Goal: Communication & Community: Answer question/provide support

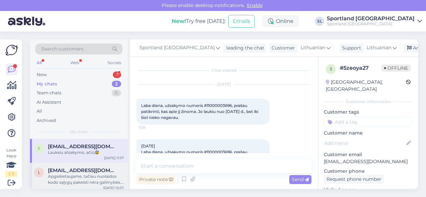
scroll to position [357, 0]
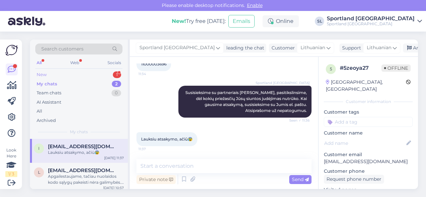
click at [81, 73] on div "New 1" at bounding box center [78, 74] width 87 height 9
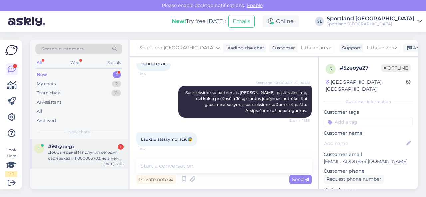
click at [77, 152] on div "Добрый день! Я получил сегодня свой заказ # 11000003703,но в нем нет пары кросс…" at bounding box center [86, 156] width 76 height 12
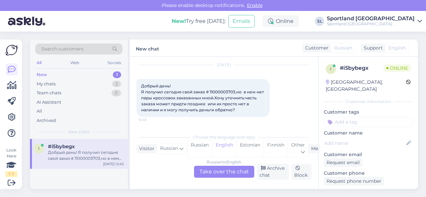
scroll to position [14, 0]
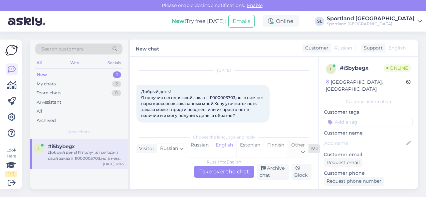
click at [298, 148] on div "Other" at bounding box center [298, 149] width 21 height 17
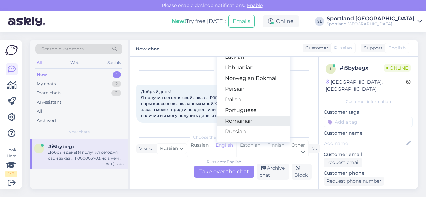
scroll to position [200, 0]
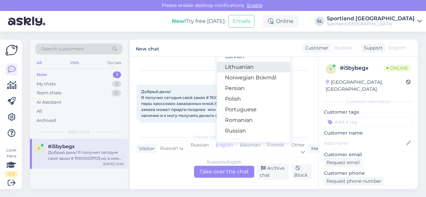
click at [236, 70] on link "Lithuanian" at bounding box center [253, 67] width 73 height 11
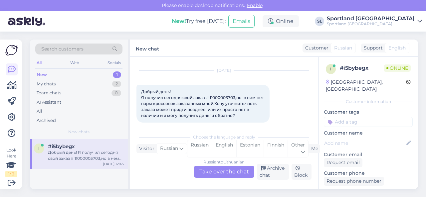
click at [226, 171] on div "Russian to Lithuanian Take over the chat" at bounding box center [224, 172] width 60 height 12
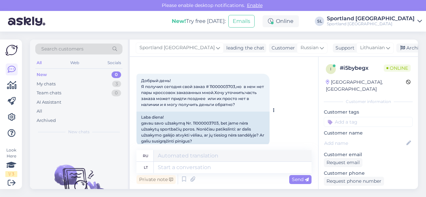
scroll to position [35, 0]
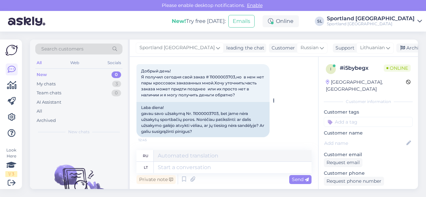
click at [203, 112] on div "Laba diena! gavau savo užsakymą Nr. 11000003703, bet jame nėra užsakytų sportba…" at bounding box center [203, 119] width 133 height 35
copy div "11000003703"
click at [191, 165] on textarea at bounding box center [233, 167] width 158 height 11
type textarea "Sveiki"
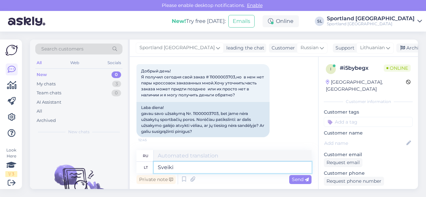
type textarea "Привет"
type textarea "Sveiki,"
type textarea "Привет,"
type textarea "Sveiki, luktelkite t"
type textarea "Здравствуйте, пожалуйста подождите."
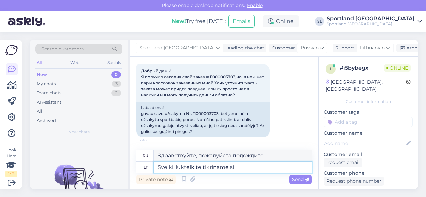
type textarea "Sveiki, luktelkite tikriname sis"
type textarea "Здравствуйте, пожалуйста, подождите, пока мы проверим."
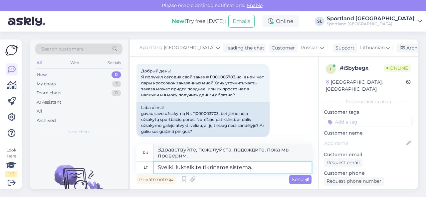
type textarea "Sveiki, luktelkite tikriname sistemą."
type textarea "Здравствуйте, пожалуйста, подождите, пока мы проверим систему."
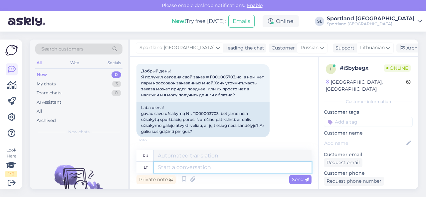
scroll to position [81, 0]
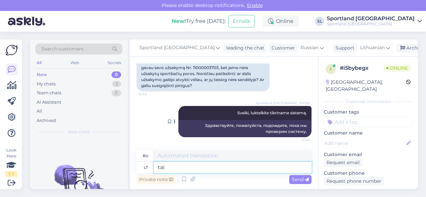
type textarea "tai a"
type textarea "этот"
type textarea "tai avalynė:"
type textarea "это туфли:"
paste textarea "NEW BALANCE WOMEN'S FRESH FOAM HIERR V6 GORE-TEX SKU: 21465603235 SPO: WTHIERX6…"
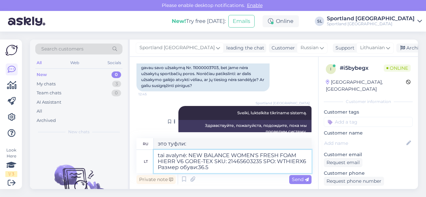
scroll to position [87, 0]
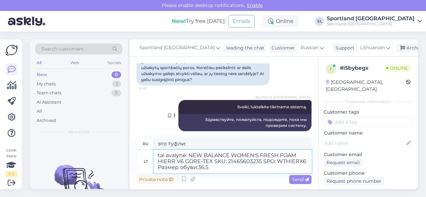
type textarea "tai avalynė: NEW BALANCE WOMEN'S FRESH FOAM HIERR V6 GORE-TEX SKU: 21465603235 …"
type textarea "это обувь: NEW BALANCE WOMEN'S FRESH FOAM HIERR V6 GORE-TEX Артикул: 2146560323…"
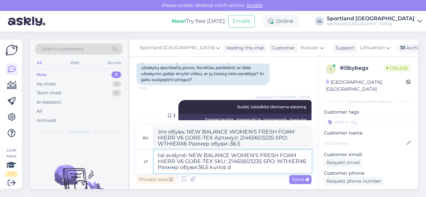
type textarea "tai avalynė: NEW BALANCE WOMEN'S FRESH FOAM HIERR V6 GORE-TEX SKU: 21465603235 …"
type textarea "Это обувь: NEW BALANCE WOMEN'S FRESH FOAM HIERR V6 GORE-TEX SKU: 21465603235 SP…"
type textarea "tai avalynė: NEW BALANCE WOMEN'S FRESH FOAM HIERR V6 GORE-TEX SKU: 21465603235 …"
type textarea "Это обувь: NEW BALANCE WOMEN'S FRESH FOAM HIERR V6 GORE-TEX SKU: 21465603235 SP…"
type textarea "tai avalynė: NEW BALANCE WOMEN'S FRESH FOAM HIERR V6 GORE-TEX SKU: 21465603235 …"
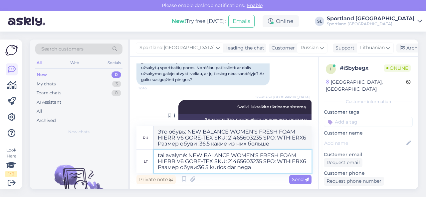
type textarea "Это обувь: NEW BALANCE WOMEN'S FRESH FOAM HIERR V6 GORE-TEX SKU: 21465603235 SP…"
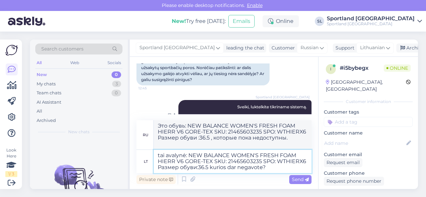
type textarea "tai avalynė: NEW BALANCE WOMEN'S FRESH FOAM HIERR V6 GORE-TEX SKU: 21465603235 …"
type textarea "Это обувь: NEW BALANCE WOMEN'S FRESH FOAM HIERR V6 GORE-TEX SKU: 21465603235 SP…"
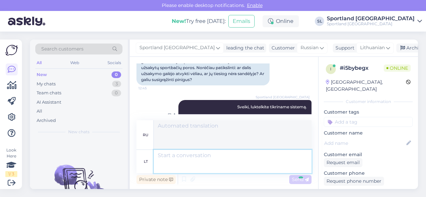
scroll to position [145, 0]
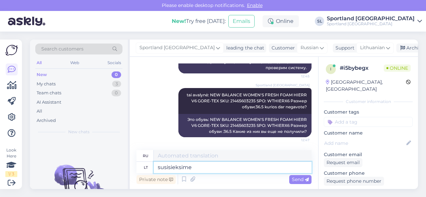
type textarea "susisieksime s"
type textarea "мы свяжемся с вами"
type textarea "susisieksime su s"
type textarea "мы свяжемся"
type textarea "susisieksime su sandėlio d"
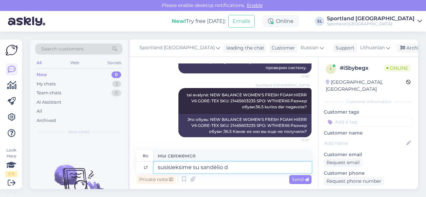
type textarea "мы свяжемся со складом"
type textarea "susisieksime su sandėlio darbuotojais"
type textarea "мы свяжемся с сотрудниками склада"
type textarea "susisieksime su sandėlio darbuotojais pasitikslinti inf"
type textarea "Мы свяжемся с сотрудниками склада для проверки."
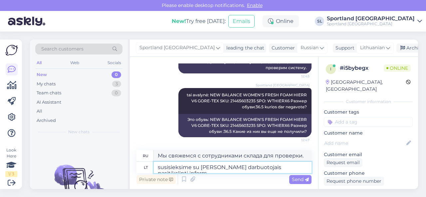
scroll to position [151, 0]
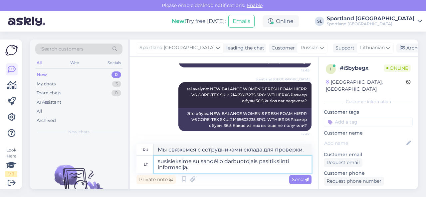
type textarea "susisieksime su sandėlio darbuotojais pasitikslinti informaciją."
type textarea "Мы свяжемся с сотрудниками склада для проверки информации."
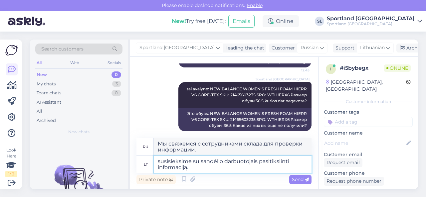
scroll to position [157, 0]
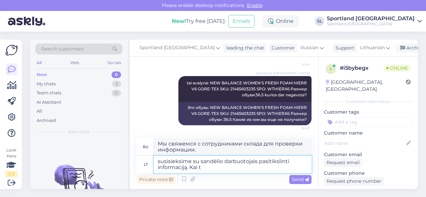
type textarea "susisieksime su sandėlio darbuotojais pasitikslinti informaciją. Kai ti"
type textarea "Мы свяжемся с сотрудниками склада для проверки информации. Когда"
type textarea "susisieksime su sandėlio darbuotojais pasitikslinti informaciją. Kai tik g"
type textarea "Мы свяжемся с сотрудниками склада для проверки информации. Как только"
type textarea "susisieksime su sandėlio darbuotojais pasitikslinti informaciją. Kai tik gausim…"
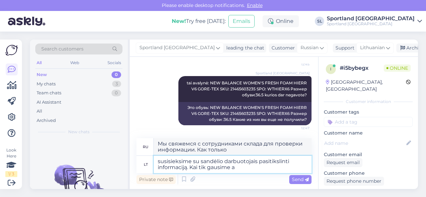
type textarea "Мы свяжемся с сотрудниками склада для проверки информации. Как только получим"
type textarea "susisieksime su sandėlio darbuotojais pasitikslinti informaciją. Kai tik gausim…"
type textarea "Мы свяжемся с сотрудниками склада для уточнения информации. Как только получим …"
type textarea "susisieksime su sandėlio darbuotojais pasitikslinti informaciją. Kai tik gausim…"
type textarea "Мы свяжемся с сотрудниками склада для уточнения информации. Как только мы получ…"
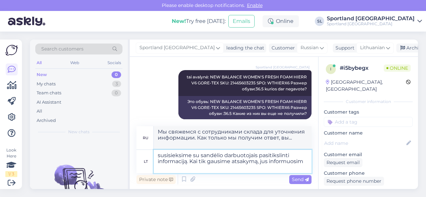
scroll to position [169, 0]
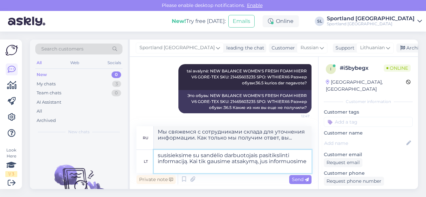
type textarea "susisieksime su sandėlio darbuotojais pasitikslinti informaciją. Kai tik gausim…"
type textarea "Мы свяжемся с сотрудниками склада для уточнения информации. Мы сообщим вам, как…"
type textarea "susisieksime su sandėlio darbuotojais pasitikslinti informaciją. Kai tik gausim…"
type textarea "Мы свяжемся с сотрудниками склада для уточнения информации. Как только получим …"
type textarea "susisieksime su sandėlio darbuotojais pasitikslinti informaciją. Kai tik gausim…"
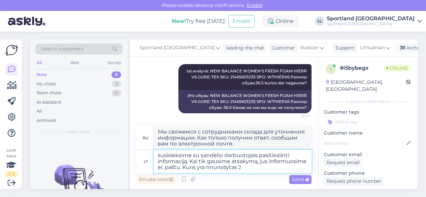
type textarea "Мы свяжемся с сотрудниками склада для уточнения информации. Как только получим …"
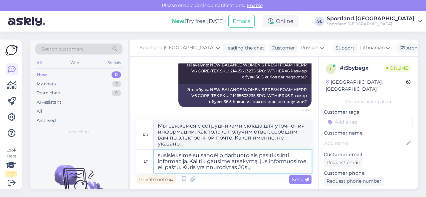
type textarea "susisieksime su sandėlio darbuotojais pasitikslinti informaciją. Kai tik gausim…"
type textarea "Мы свяжемся с сотрудниками склада для уточнения информации. Как только получим …"
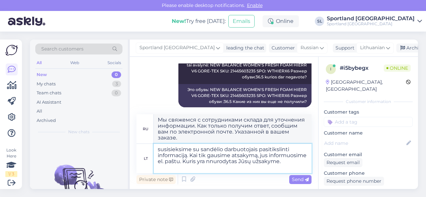
type textarea "susisieksime su sandėlio darbuotojais pasitikslinti informaciją. Kai tik gausim…"
type textarea "Мы свяжемся с сотрудниками склада для уточнения информации. Как только получим …"
type textarea "susisieksime su sandėlio darbuotojais pasitikslinti informaciją. Kai tik gausim…"
type textarea "Мы свяжемся с сотрудниками склада для уточнения информации. Как только получим …"
type textarea "susisieksime su sandėlio darbuotojais pasitikslinti informaciją. Kai tik gausim…"
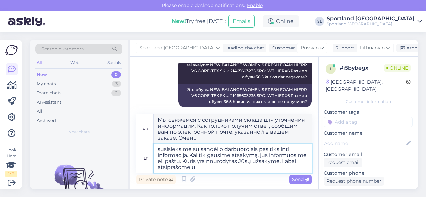
type textarea "Мы свяжемся с сотрудниками склада для уточнения информации. Как только получим …"
type textarea "susisieksime su sandėlio darbuotojais pasitikslinti informaciją. Kai tik gausim…"
type textarea "Мы свяжемся с сотрудниками склада для уточнения информации. Как только получим …"
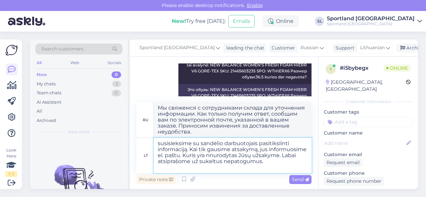
type textarea "susisieksime su sandėlio darbuotojais pasitikslinti informaciją. Kai tik gausim…"
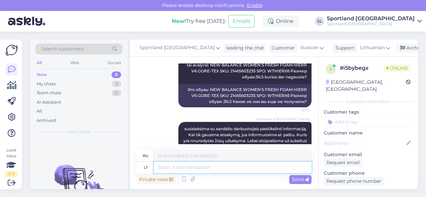
scroll to position [220, 0]
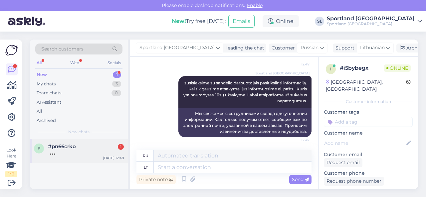
click at [67, 150] on div at bounding box center [86, 153] width 76 height 6
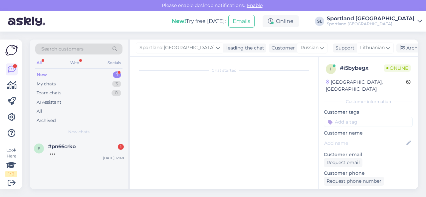
scroll to position [562, 0]
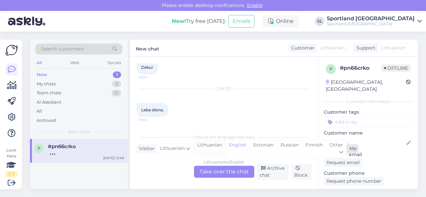
click at [208, 147] on div "Lithuanian" at bounding box center [209, 149] width 31 height 17
click at [212, 169] on div "Lithuanian to Lithuanian Take over the chat" at bounding box center [224, 172] width 60 height 12
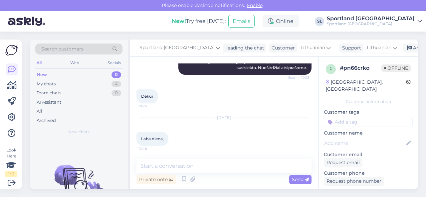
scroll to position [533, 0]
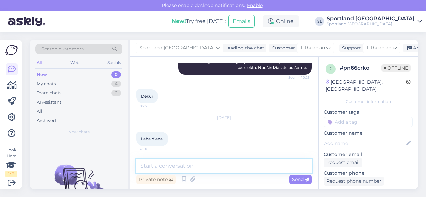
click at [203, 168] on textarea at bounding box center [224, 167] width 175 height 14
type textarea "Sveiki"
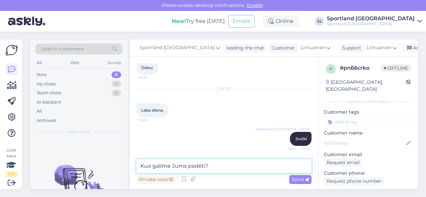
type textarea "Kuo galime Jums padėti?"
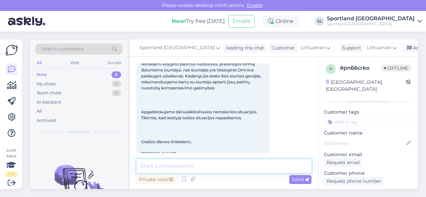
scroll to position [0, 0]
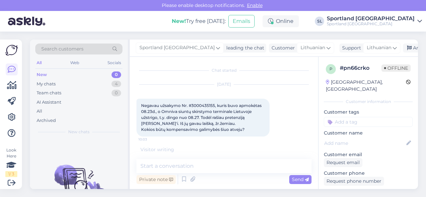
click at [207, 105] on span "Negavau užsakymo Nr. #3000435155, kuris buvo apmokėtas 08.23d., o Omniva siuntų…" at bounding box center [202, 117] width 122 height 29
copy span "3000435155"
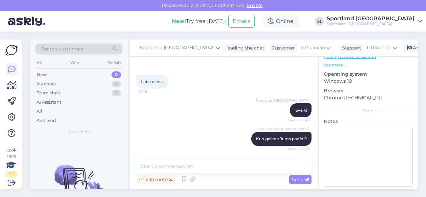
scroll to position [590, 0]
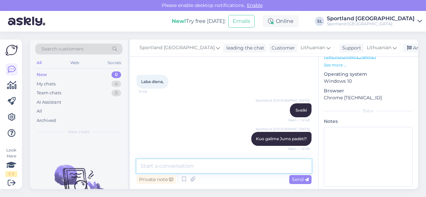
click at [264, 166] on textarea at bounding box center [224, 167] width 175 height 14
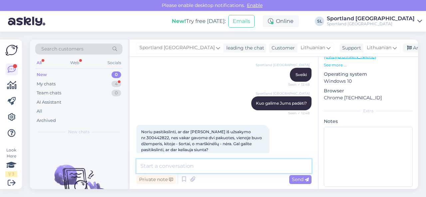
scroll to position [637, 0]
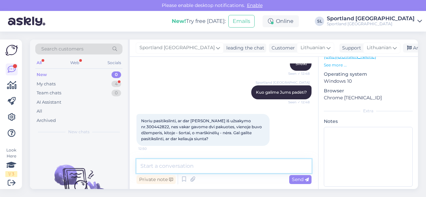
click at [233, 167] on textarea at bounding box center [224, 167] width 175 height 14
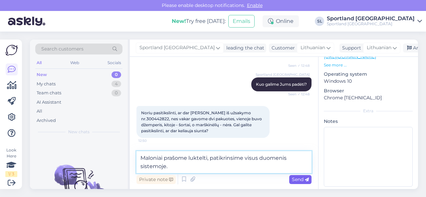
type textarea "Maloniai prašome luktelti, patikrinsime visus duomenis sistemoje."
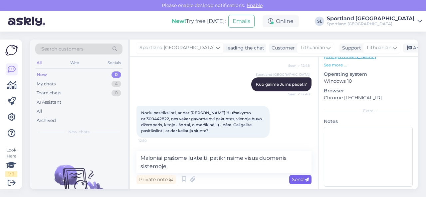
click at [293, 179] on span "Send" at bounding box center [300, 180] width 17 height 6
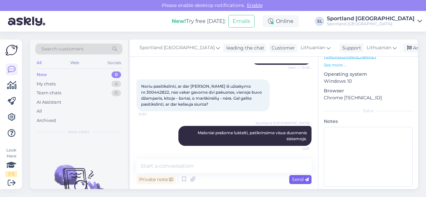
scroll to position [672, 0]
click at [164, 92] on span "Noriu pasitikslinti, ar dar [PERSON_NAME] iš užsakymo nr.300442822, nes vakar g…" at bounding box center [202, 95] width 122 height 23
copy span "300442822"
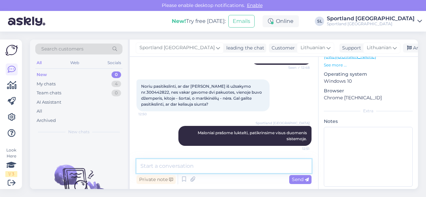
click at [182, 171] on textarea at bounding box center [224, 167] width 175 height 14
click at [192, 166] on textarea "prekę" at bounding box center [224, 167] width 175 height 14
paste textarea "NIKE SPORTSWEAR SKU: 58393703235 Drabužių dydis:158-170"
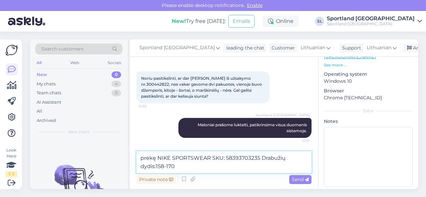
scroll to position [680, 0]
paste textarea "CC849520238EE"
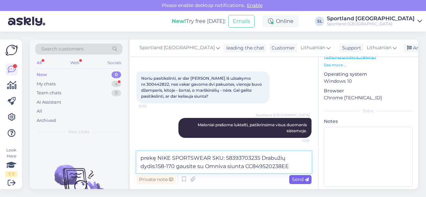
type textarea "prekę NIKE SPORTSWEAR SKU: 58393703235 Drabužių dydis:158-170 gausite su Omniva…"
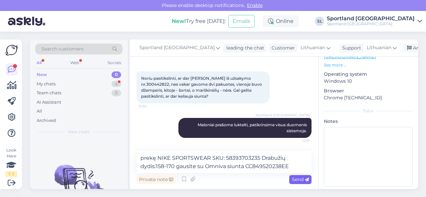
click at [293, 181] on span "Send" at bounding box center [300, 180] width 17 height 6
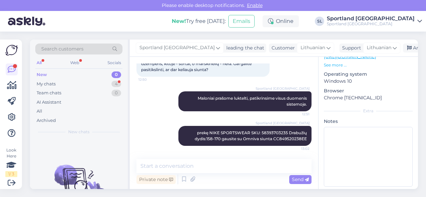
scroll to position [0, 0]
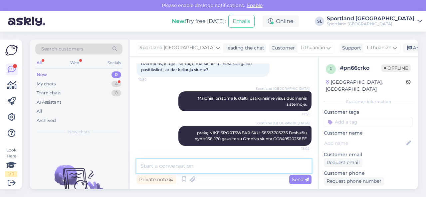
click at [207, 169] on textarea at bounding box center [224, 167] width 175 height 14
click at [240, 168] on textarea at bounding box center [224, 167] width 175 height 14
drag, startPoint x: 241, startPoint y: 168, endPoint x: 281, endPoint y: 163, distance: 40.3
click at [281, 163] on textarea "[PERSON_NAME] bus perduota kurjeriams. Per 1-2" at bounding box center [224, 167] width 175 height 14
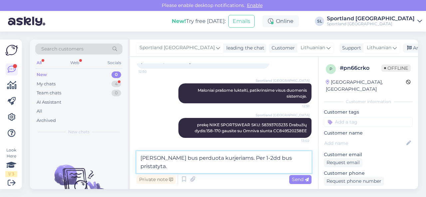
type textarea "[PERSON_NAME] bus perduota kurjeriams. Per 1-2dd bus pristatyta."
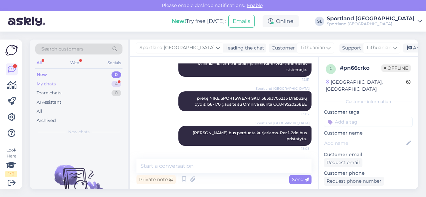
click at [71, 83] on div "My chats 4" at bounding box center [78, 84] width 87 height 9
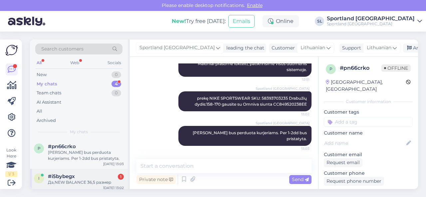
click at [85, 171] on div "i #i5bybegx 1 Да,NEW BALANCE 36,5 размер [DATE] 13:02" at bounding box center [79, 181] width 98 height 24
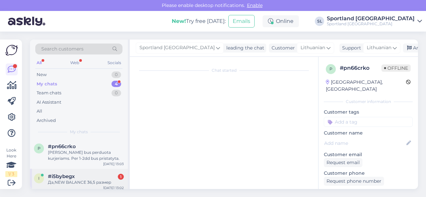
scroll to position [260, 0]
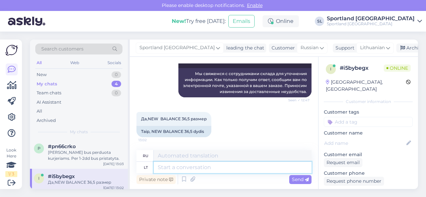
click at [217, 170] on textarea at bounding box center [233, 167] width 158 height 11
click at [210, 169] on textarea at bounding box center [233, 167] width 158 height 11
type textarea "Pateikėme"
type textarea "Мы предоставили"
type textarea "Pateikėme užklausą s"
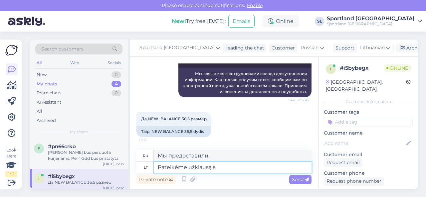
type textarea "Мы подали запрос."
type textarea "Pateikėme užklausą sandėlio da"
type textarea "Мы подали заявку на склад"
type textarea "Pateikėme užklausą sandėlio darbuotojams."
type textarea "Мы отправили запрос сотрудникам склада."
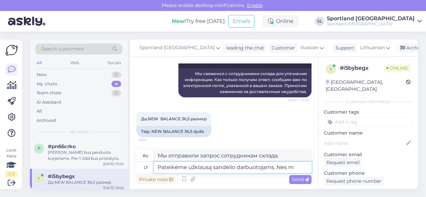
type textarea "Pateikėme užklausą sandėlio darbuotojams. Nes ma"
type textarea "Мы отправили запрос сотрудникам склада. Потому что"
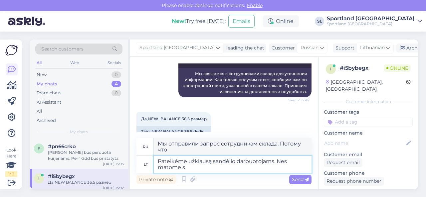
type textarea "Pateikėme užklausą sandėlio darbuotojams. Nes matome si"
type textarea "Мы отправили запрос сотрудникам склада. Потому что мы видим,"
type textarea "Pateikėme užklausą sandėlio darbuotojams. Nes matome sistemoje, jo"
type textarea "Мы отправили запрос сотрудникам склада. Поскольку мы видим в системе,"
type textarea "Pateikėme užklausą sandėlio darbuotojams. Nes matome sistemoje, jo"
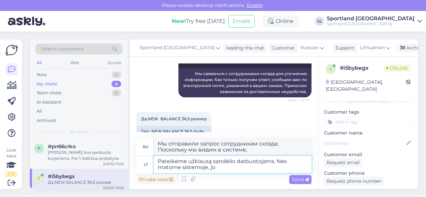
type textarea "Мы отправили запрос сотрудникам склада. Потому что мы видим в системе, что это.…"
type textarea "Pateikėme užklausą sandėlio darbuotojams. Nes matome sistemoje, jog t"
type textarea "Мы отправили запрос сотрудникам склада. Потому что мы видим в системе, что"
type textarea "Pateikėme užklausą sandėlio darbuotojams. Nes matome sistemoje, jog turėjote ga"
type textarea "Мы отправили запрос сотрудникам склада. Поскольку в системе мы видим, что у вас…"
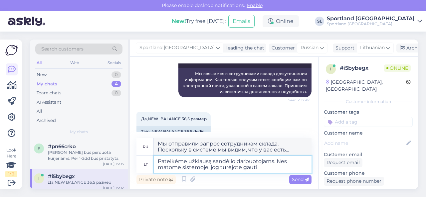
type textarea "Pateikėme užklausą sandėlio darbuotojams. Nes matome sistemoje, jog turėjote ga…"
type textarea "Мы отправили запрос сотрудникам склада. Поскольку система показывает, что вы до…"
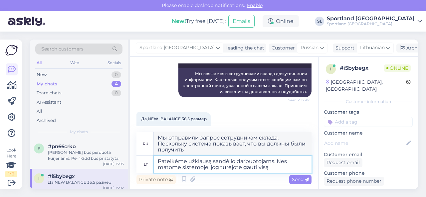
type textarea "Pateikėme užklausą sandėlio darbuotojams. Nes matome sistemoje, jog turėjote ga…"
type textarea "Мы отправили запрос сотрудникам склада. Поскольку система показывает, что вы до…"
type textarea "Pateikėme užklausą sandėlio darbuotojams. Nes matome sistemoje, jog turėjote ga…"
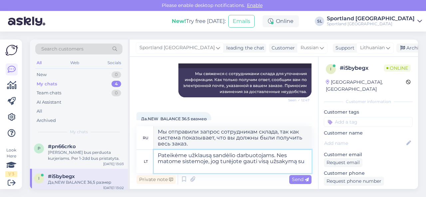
type textarea "Мы отправили запрос сотрудникам склада. Поскольку система показывает, что вы до…"
type textarea "Pateikėme užklausą sandėlio darbuotojams. Nes matome sistemoje, jog turėjote ga…"
type textarea "Мы отправили запрос сотрудникам склада. Поскольку система показывает, что вы до…"
type textarea "Pateikėme užklausą sandėlio darbuotojams. Nes matome sistemoje, jog turėjote ga…"
type textarea "Мы отправили запрос сотрудникам склада, так как система показывает, что вы долж…"
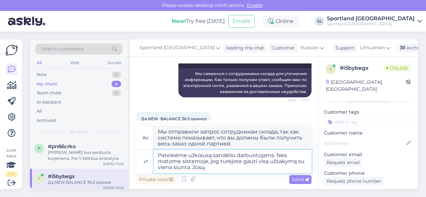
type textarea "Pateikėme užklausą sandėlio darbuotojams. Nes matome sistemoje, jog turėjote ga…"
type textarea "Мы отправили запрос сотрудникам склада, поскольку система показывает, что вы до…"
type textarea "Pateikėme užklausą sandėlio darbuotojams. Nes matome sistemoje, jog turėjote ga…"
type textarea "Мы отправили запрос сотрудникам склада. Поскольку система показывает, что вы до…"
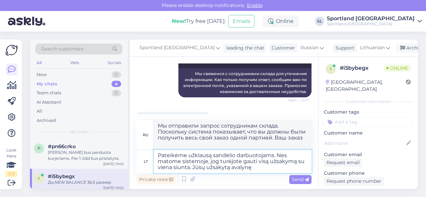
type textarea "Pateikėme užklausą sandėlio darbuotojams. Nes matome sistemoje, jog turėjote ga…"
type textarea "Мы отправили запрос сотрудникам склада. Поскольку система показывает, что вы до…"
type textarea "Pateikėme užklausą sandėlio darbuotojams. Nes matome sistemoje, jog turėjote ga…"
type textarea "Мы отправили запрос сотрудникам склада. Поскольку система показывает, что вы до…"
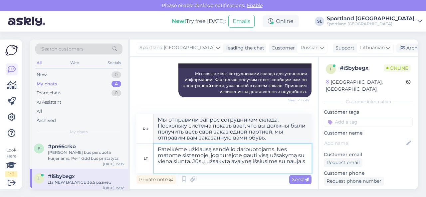
type textarea "Pateikėme užklausą sandėlio darbuotojams. Nes matome sistemoje, jog turėjote ga…"
type textarea "Мы отправили запрос сотрудникам склада. Поскольку система показывает, что вы до…"
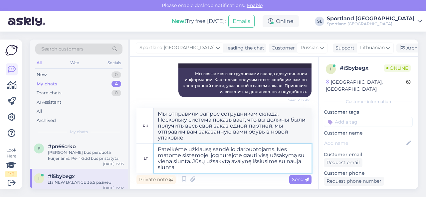
type textarea "Pateikėme užklausą sandėlio darbuotojams. Nes matome sistemoje, jog turėjote ga…"
type textarea "Мы отправили запрос сотрудникам склада. Поскольку система показывает, что вы до…"
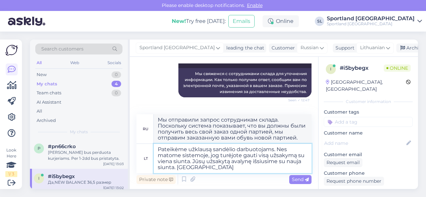
type textarea "Pateikėme užklausą sandėlio darbuotojams. Nes matome sistemoje, jog turėjote ga…"
type textarea "Мы отправили запрос сотрудникам склада. Поскольку система показывает, что вы до…"
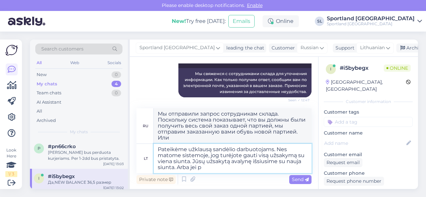
type textarea "Pateikėme užklausą sandėlio darbuotojams. Nes matome sistemoje, jog turėjote ga…"
type textarea "Мы отправили запрос сотрудникам склада. Поскольку система показывает, что вы до…"
type textarea "Pateikėme užklausą sandėlio darbuotojams. Nes matome sistemoje, jog turėjote ga…"
type textarea "Мы отправили запрос сотрудникам склада. Поскольку система показывает, что вы до…"
type textarea "Pateikėme užklausą sandėlio darbuotojams. Nes matome sistemoje, jog turėjote ga…"
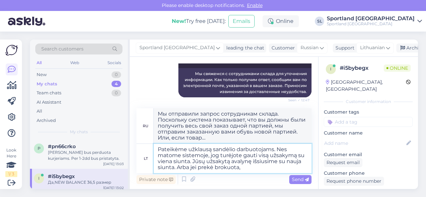
type textarea "Мы отправили запрос сотрудникам склада. Поскольку система показывает, что вы до…"
type textarea "Pateikėme užklausą sandėlio darbuotojams. Nes matome sistemoje, jog turėjote ga…"
type textarea "Мы отправили запрос сотрудникам склада. Поскольку система показывает, что вы до…"
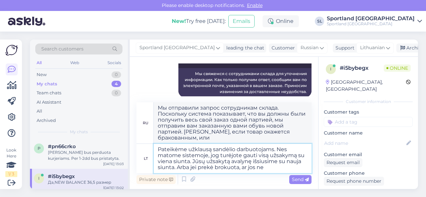
type textarea "Pateikėme užklausą sandėlio darbuotojams. Nes matome sistemoje, jog turėjote ga…"
type textarea "Мы отправили запрос сотрудникам склада. Поскольку система показывает, что вы до…"
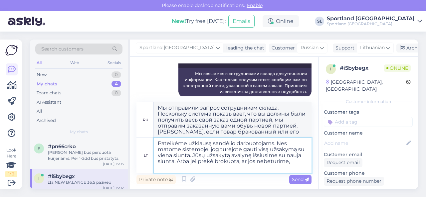
type textarea "Pateikėme užklausą sandėlio darbuotojams. Nes matome sistemoje, jog turėjote ga…"
type textarea "Мы отправили запрос сотрудникам склада. Поскольку система показывает, что вы до…"
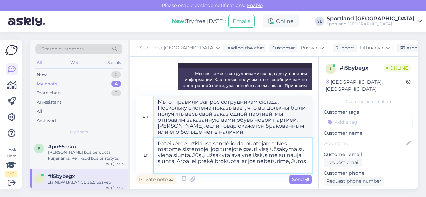
type textarea "Pateikėme užklausą sandėlio darbuotojams. Nes matome sistemoje, jog turėjote ga…"
type textarea "Мы отправили запрос сотрудникам склада. Система показывает, что вы должны были …"
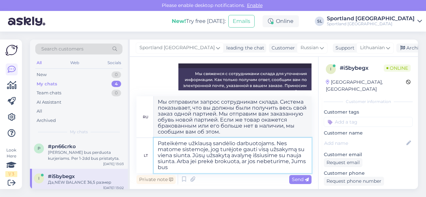
type textarea "Pateikėme užklausą sandėlio darbuotojams. Nes matome sistemoje, jog turėjote ga…"
type textarea "Мы отправили запрос сотрудникам склада. Поскольку система показывает, что вы до…"
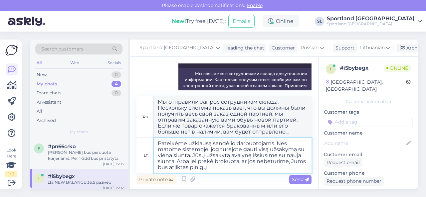
type textarea "Pateikėme užklausą sandėlio darbuotojams. Nes matome sistemoje, jog turėjote ga…"
type textarea "Мы отправили запрос сотрудникам склада. Поскольку система показывает, что вы до…"
type textarea "Pateikėme užklausą sandėlio darbuotojams. Nes matome sistemoje, jog turėjote ga…"
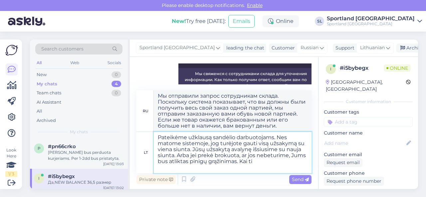
type textarea "Мы отправили запрос сотрудникам склада. Поскольку система показывает, что вы до…"
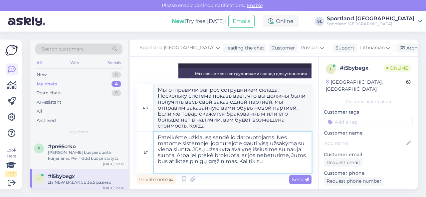
type textarea "Pateikėme užklausą sandėlio darbuotojams. Nes matome sistemoje, jog turėjote ga…"
type textarea "Мы отправили запрос сотрудникам склада. Поскольку система показывает, что вы до…"
type textarea "Pateikėme užklausą sandėlio darbuotojams. Nes matome sistemoje, jog turėjote ga…"
type textarea "Мы отправили запрос сотрудникам склада. Поскольку система показывает, что вы до…"
type textarea "Pateikėme užklausą sandėlio darbuotojams. Nes matome sistemoje, jog turėjote ga…"
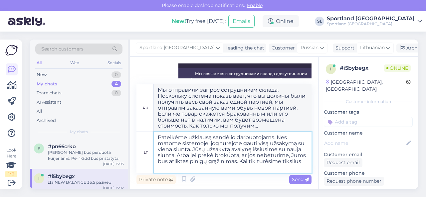
type textarea "Мы отправили запрос сотрудникам склада. Поскольку система показывает, что вы до…"
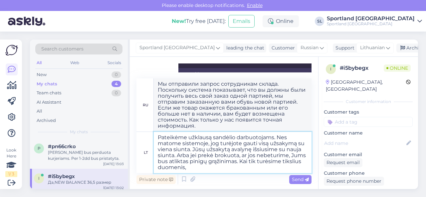
type textarea "Pateikėme užklausą sandėlio darbuotojams. Nes matome sistemoje, jog turėjote ga…"
type textarea "Мы отправили запрос сотрудникам склада. Поскольку система показывает, что вы до…"
type textarea "Pateikėme užklausą sandėlio darbuotojams. Nes matome sistemoje, jog turėjote ga…"
type textarea "Мы отправили запрос сотрудникам склада. Система показывает, что вы должны были …"
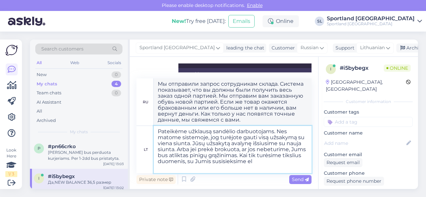
type textarea "Pateikėme užklausą sandėlio darbuotojams. Nes matome sistemoje, jog turėjote ga…"
type textarea "Мы отправили запрос сотрудникам склада. Поскольку система показывает, что вы до…"
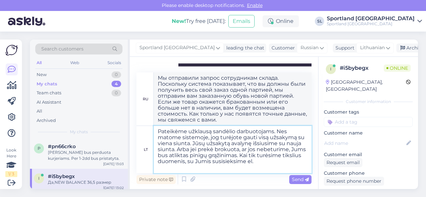
type textarea "Pateikėme užklausą sandėlio darbuotojams. Nes matome sistemoje, jog turėjote ga…"
type textarea "Мы отправили запрос сотрудникам склада. Поскольку система показывает, что вы до…"
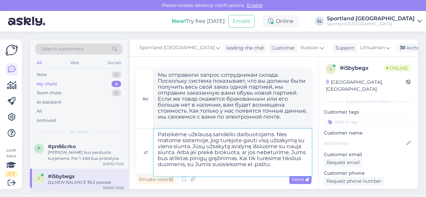
type textarea "Pateikėme užklausą sandėlio darbuotojams. Nes matome sistemoje, jog turėjote ga…"
type textarea "Мы отправили запрос сотрудникам склада. Поскольку система показывает, что вы до…"
type textarea "Pateikėme užklausą sandėlio darbuotojams. Nes matome sistemoje, jog turėjote ga…"
type textarea "Мы отправили запрос сотрудникам склада. Поскольку система показывает, что вы до…"
type textarea "Pateikėme užklausą sandėlio darbuotojams. Nes matome sistemoje, jog turėjote ga…"
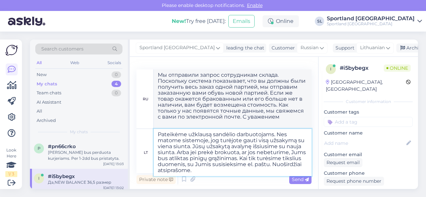
type textarea "Мы отправили запрос сотрудникам склада. Поскольку система показывает, что вы до…"
type textarea "Pateikėme užklausą sandėlio darbuotojams. Nes matome sistemoje, jog turėjote ga…"
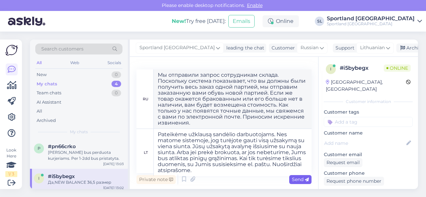
click at [297, 181] on span "Send" at bounding box center [300, 180] width 17 height 6
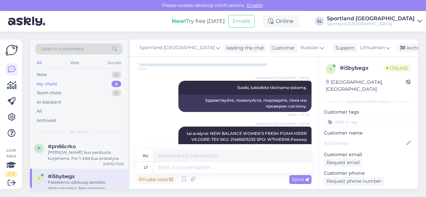
scroll to position [0, 0]
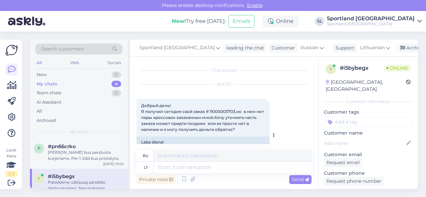
click at [224, 112] on span "Добрый день! Я получил сегодня свой заказ # 11000003703,но в нем нет пары кросс…" at bounding box center [203, 117] width 124 height 29
copy span "11000003703"
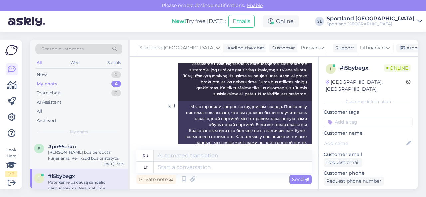
scroll to position [372, 0]
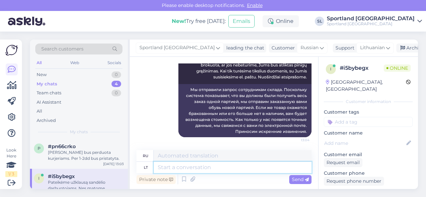
click at [188, 169] on textarea at bounding box center [233, 167] width 158 height 11
type textarea "Matome, j"
type textarea "Мы видим,"
type textarea "Matome, jog r"
type textarea "Мы видим, что"
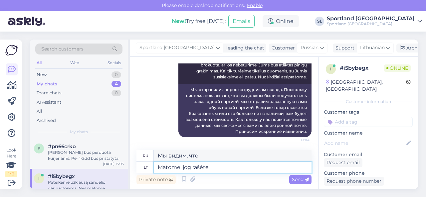
type textarea "[PERSON_NAME], jog rašėte m"
type textarea "Мы видим, что вы написали"
type textarea "[PERSON_NAME], jog rašėte mums el"
type textarea "Мы видим, что вы нам написали."
type textarea "[PERSON_NAME], jog rašėte mums el. p"
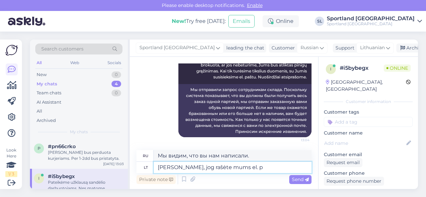
type textarea "Мы видим, что вы написали нам электронное письмо."
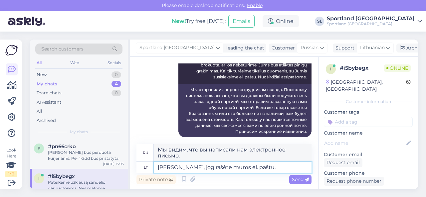
type textarea "[PERSON_NAME], jog rašėte mums el. paštu."
type textarea "Мы видим, что вы написали нам по электронной почте."
type textarea "[PERSON_NAME], jog rašėte mums el. paštu. Atsakysime, k"
type textarea "Мы видим, что вы написали нам по электронной почте. Мы ответим."
type textarea "[PERSON_NAME], jog rašėte mums el. paštu. Atsakysime, kai tu"
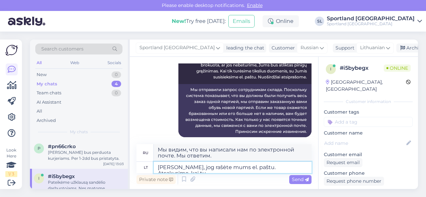
type textarea "Мы видим, что вы написали нам. Мы ответим, когда"
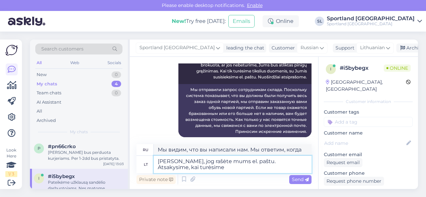
type textarea "[PERSON_NAME], jog rašėte mums el. paštu. Atsakysime, kai turėsime d"
type textarea "Мы видим, что вы написали нам. Мы ответим, когда будет время."
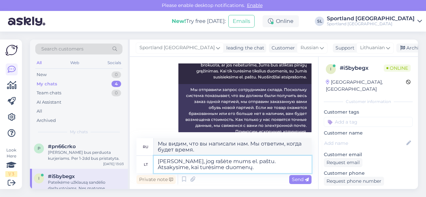
type textarea "[PERSON_NAME], jog rašėte mums el. paštu. Atsakysime, kai turėsime duomenų."
type textarea "Мы видим, что вы отправили нам письмо. Мы ответим, как только получим необходим…"
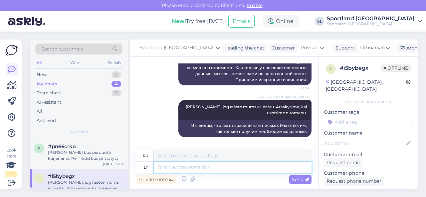
scroll to position [63, 0]
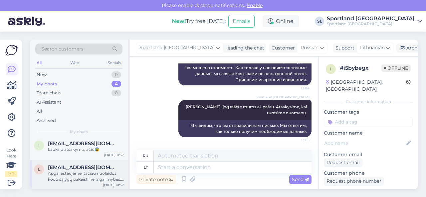
click at [75, 177] on div "Apgailestaujame, tačiau nuolaidos kodo sąlygų pakeisti nėra galimybės. Galite p…" at bounding box center [86, 177] width 76 height 12
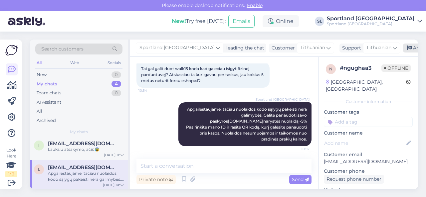
click at [408, 49] on div "Archive chat" at bounding box center [424, 48] width 42 height 9
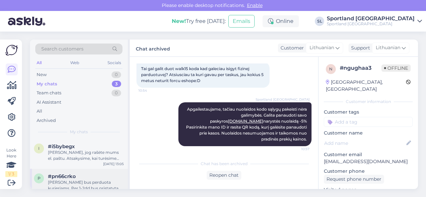
scroll to position [33, 0]
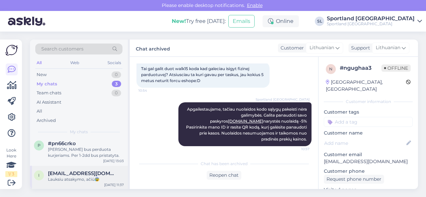
click at [72, 176] on span "[EMAIL_ADDRESS][DOMAIN_NAME]" at bounding box center [82, 174] width 69 height 6
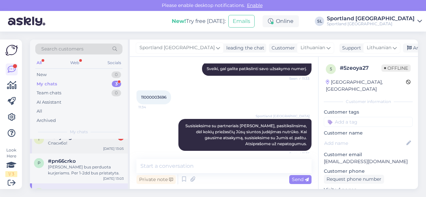
scroll to position [0, 0]
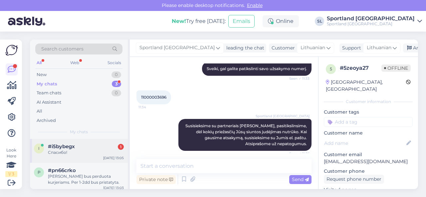
click at [75, 152] on div "Спасибо!" at bounding box center [86, 153] width 76 height 6
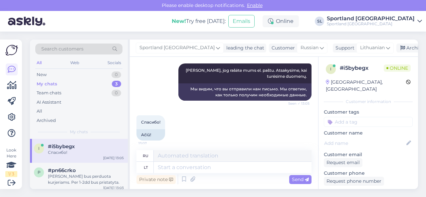
scroll to position [464, 0]
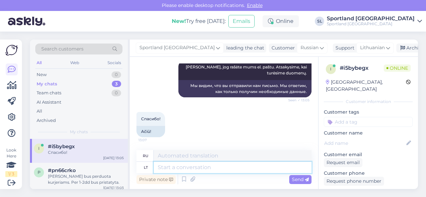
click at [230, 170] on textarea at bounding box center [233, 167] width 158 height 11
click at [402, 49] on div "Archive chat" at bounding box center [418, 48] width 42 height 9
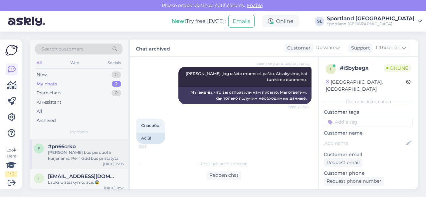
click at [89, 156] on div "[PERSON_NAME] bus perduota kurjeriams. Per 1-2dd bus pristatyta." at bounding box center [86, 156] width 76 height 12
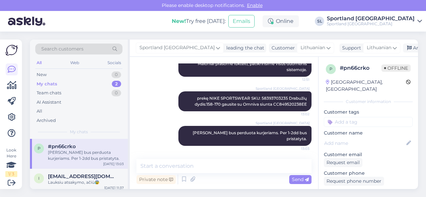
scroll to position [741, 0]
click at [403, 46] on div "Archive chat" at bounding box center [424, 48] width 42 height 9
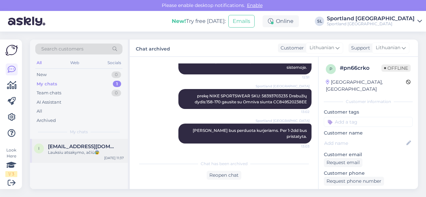
click at [80, 146] on span "[EMAIL_ADDRESS][DOMAIN_NAME]" at bounding box center [82, 147] width 69 height 6
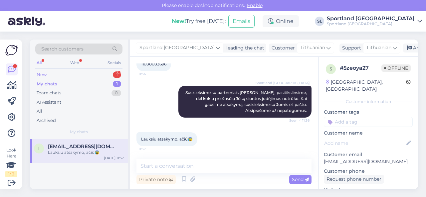
click at [87, 74] on div "New 1" at bounding box center [78, 74] width 87 height 9
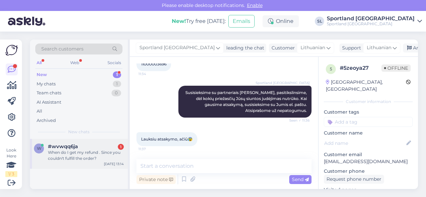
click at [90, 156] on div "When do I get my refund . Since you couldn't fulfill the order?" at bounding box center [86, 156] width 76 height 12
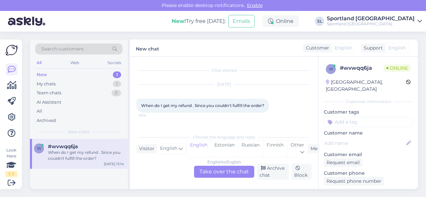
scroll to position [1, 0]
click at [295, 153] on div "Other" at bounding box center [297, 149] width 21 height 17
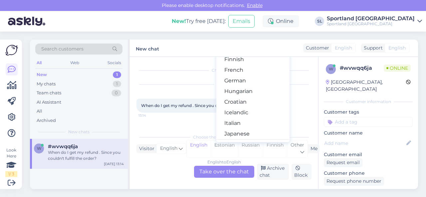
scroll to position [133, 0]
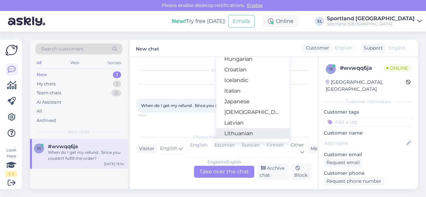
click at [242, 134] on link "Lithuanian" at bounding box center [252, 134] width 73 height 11
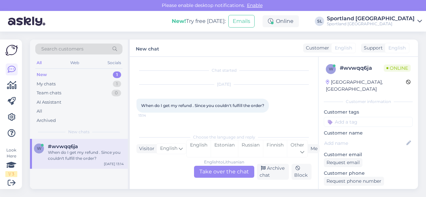
click at [215, 172] on div "English to Lithuanian Take over the chat" at bounding box center [224, 172] width 60 height 12
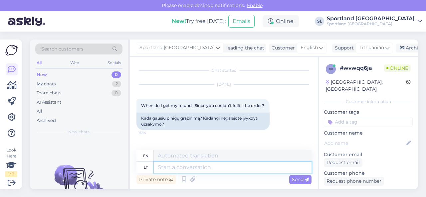
click at [201, 171] on textarea at bounding box center [233, 167] width 158 height 11
type textarea "Sveiki,"
type textarea "Hello,"
type textarea "Sveiki, dėkojame"
type textarea "Hello, thank you."
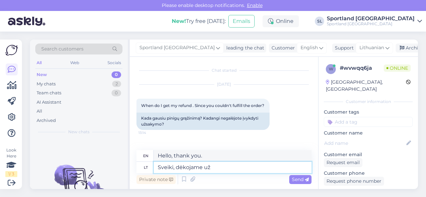
type textarea "Sveiki, dėkojame už J"
type textarea "Hello, thank you for"
type textarea "Sveiki, dėkojame už Jūsų u"
type textarea "Hello, thank you for your"
type textarea "Sveiki, dėkojame už Jūsų užklausą."
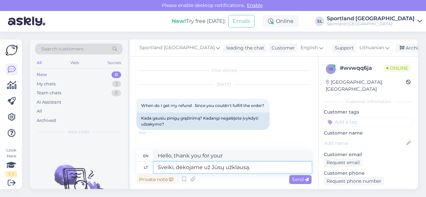
type textarea "Hello, thank you for your inquiry."
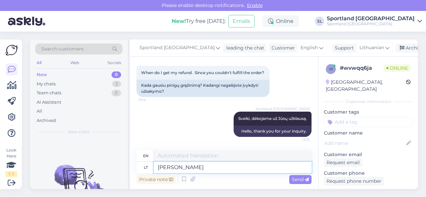
type textarea "Kai ga"
type textarea "When"
type textarea "Kai gaunate p"
type textarea "When you receive"
type textarea "Kai gaunate pranešimą d"
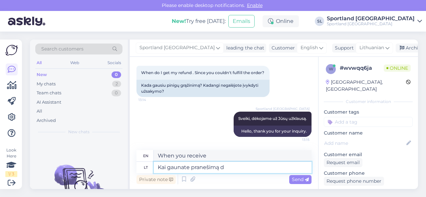
type textarea "When you receive a message"
type textarea "Kai gaunate pranešimą dėl p"
type textarea "When you receive a notification about"
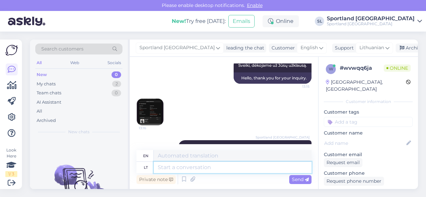
scroll to position [78, 0]
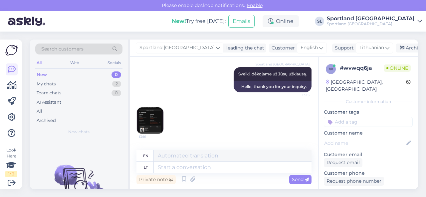
click at [152, 127] on img at bounding box center [150, 121] width 27 height 27
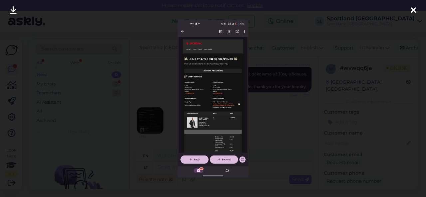
scroll to position [184, 0]
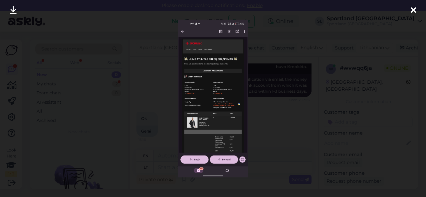
click at [167, 114] on div at bounding box center [213, 98] width 426 height 197
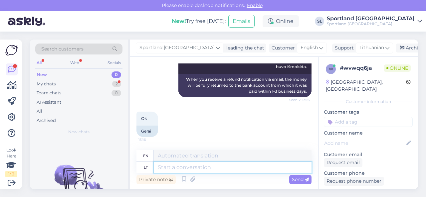
click at [180, 168] on textarea at bounding box center [233, 167] width 158 height 11
click at [95, 85] on div "My chats 2" at bounding box center [78, 84] width 87 height 9
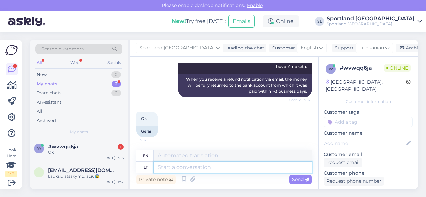
click at [186, 168] on textarea at bounding box center [233, 167] width 158 height 11
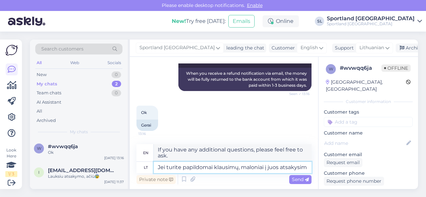
scroll to position [191, 0]
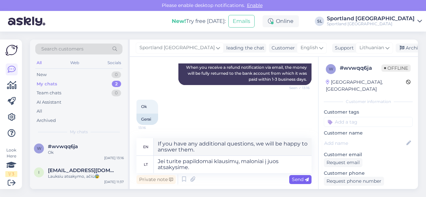
click at [297, 179] on span "Send" at bounding box center [300, 180] width 17 height 6
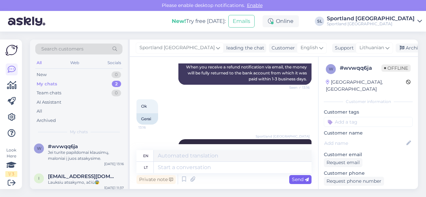
scroll to position [230, 0]
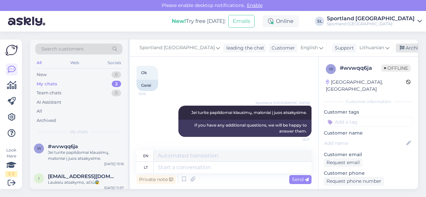
click at [396, 50] on div "Archive chat" at bounding box center [417, 48] width 42 height 9
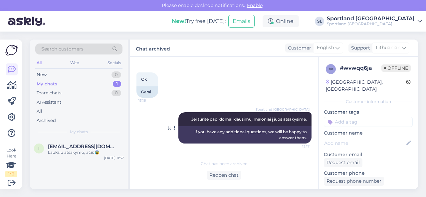
scroll to position [224, 0]
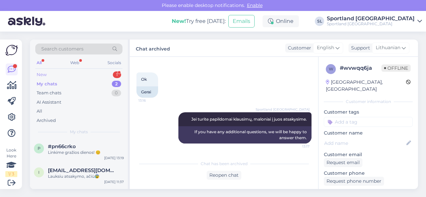
click at [89, 74] on div "New 1" at bounding box center [78, 74] width 87 height 9
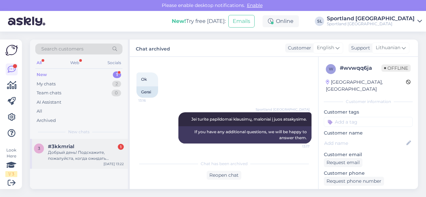
click at [94, 153] on div "Добрый день! Подскажите, пожалуйста, когда ожидать доставку товара? Я сделал за…" at bounding box center [86, 156] width 76 height 12
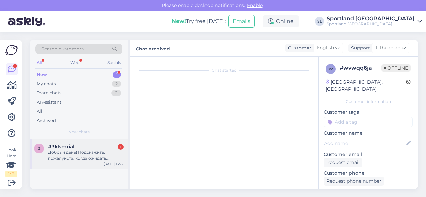
scroll to position [636, 0]
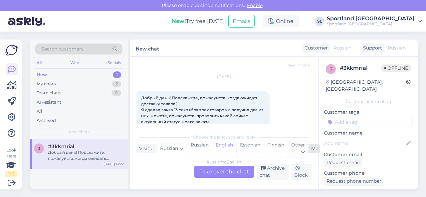
click at [294, 150] on div "Other" at bounding box center [298, 149] width 21 height 17
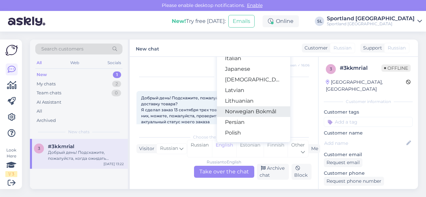
scroll to position [167, 0]
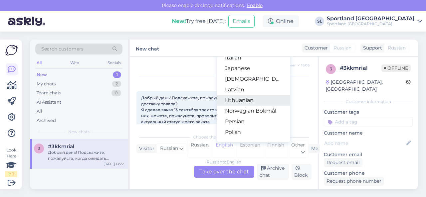
click at [242, 99] on link "Lithuanian" at bounding box center [253, 100] width 73 height 11
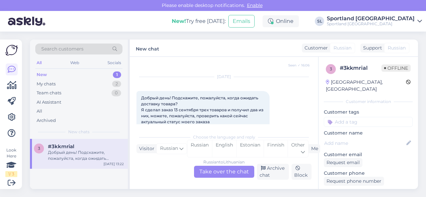
click at [221, 171] on div "Russian to Lithuanian Take over the chat" at bounding box center [224, 172] width 60 height 12
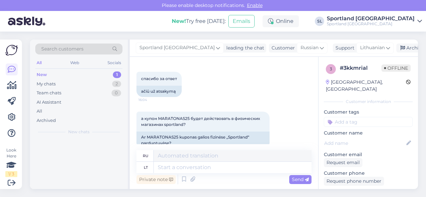
scroll to position [758, 0]
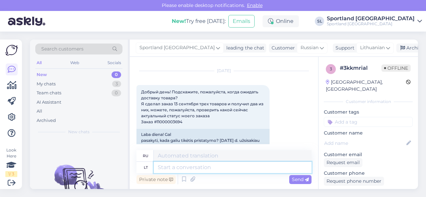
click at [192, 169] on textarea at bounding box center [233, 167] width 158 height 11
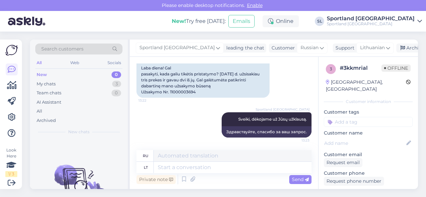
click at [187, 93] on div "Laba diena! Gal pasakyti, kada galiu tikėtis pristatymo? [DATE] d. užsisakiau t…" at bounding box center [203, 80] width 133 height 35
copy div "11000003694"
click at [192, 167] on textarea at bounding box center [233, 167] width 158 height 11
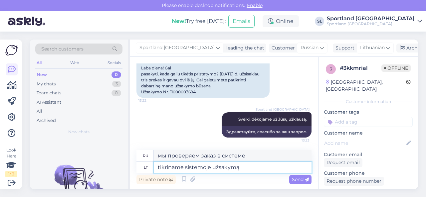
paste textarea "11000003694"
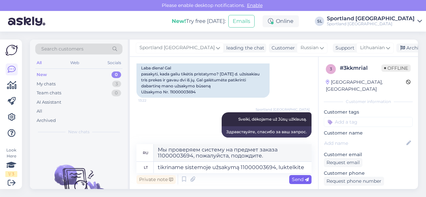
click at [298, 178] on span "Send" at bounding box center [300, 180] width 17 height 6
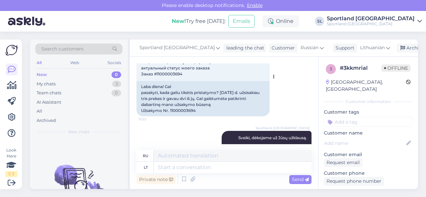
scroll to position [804, 0]
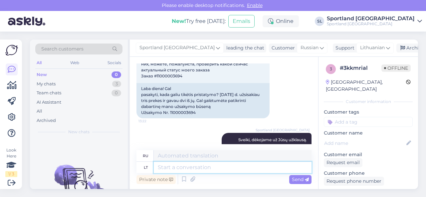
click at [199, 171] on textarea at bounding box center [233, 167] width 158 height 11
paste textarea "ANS CORE BASICS BEANIE SKU: 90341418000 Размер аксессуаров:1SIZE"
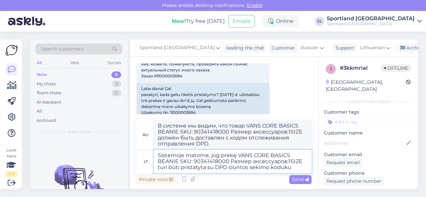
paste textarea "05805115809727"
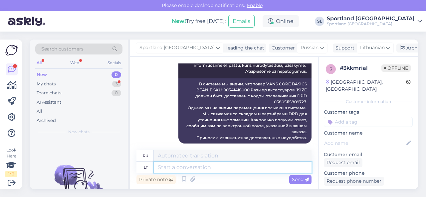
scroll to position [1052, 0]
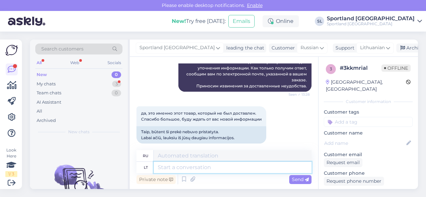
click at [197, 170] on textarea at bounding box center [233, 167] width 158 height 11
click at [79, 86] on div "My chats 3" at bounding box center [78, 84] width 87 height 9
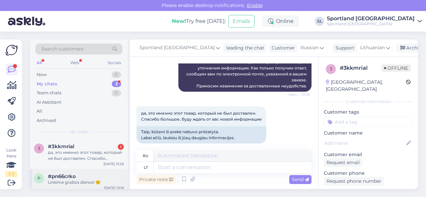
click at [85, 179] on div "#pn66crko" at bounding box center [86, 177] width 76 height 6
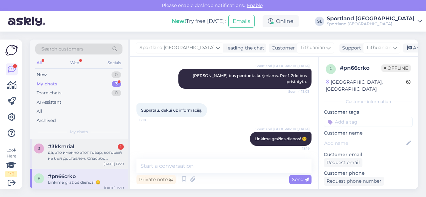
click at [83, 157] on div "да, это именно этот товар, который не был доставлен. Спасибо большое, буду ждат…" at bounding box center [86, 156] width 76 height 12
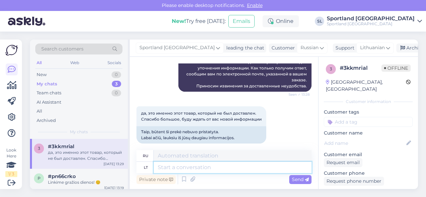
click at [194, 169] on textarea at bounding box center [233, 167] width 158 height 11
